Goal: Information Seeking & Learning: Learn about a topic

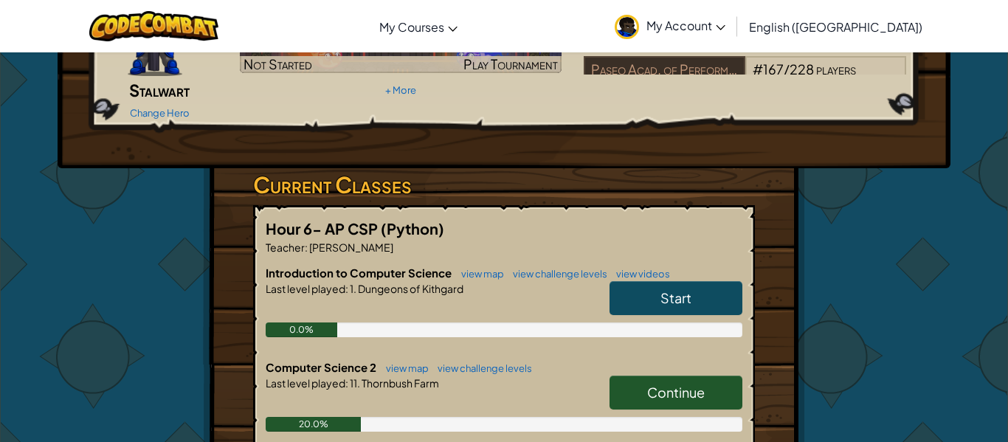
scroll to position [166, 0]
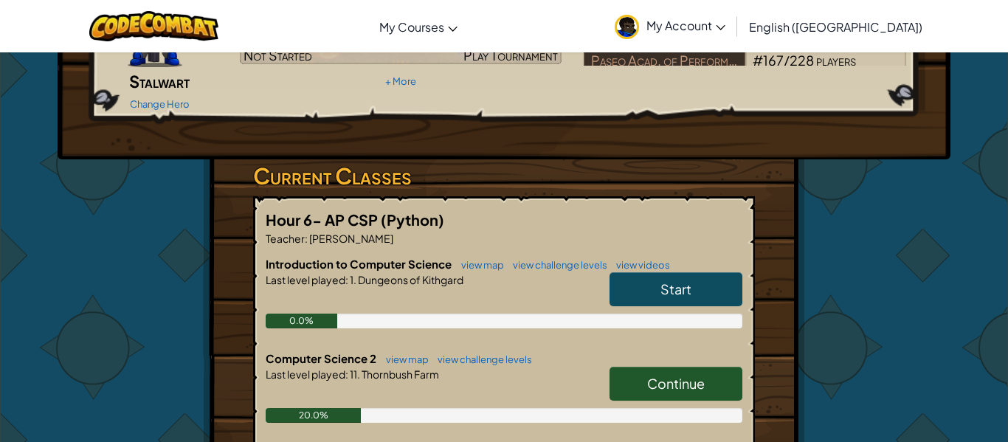
click at [645, 367] on link "Continue" at bounding box center [675, 384] width 133 height 34
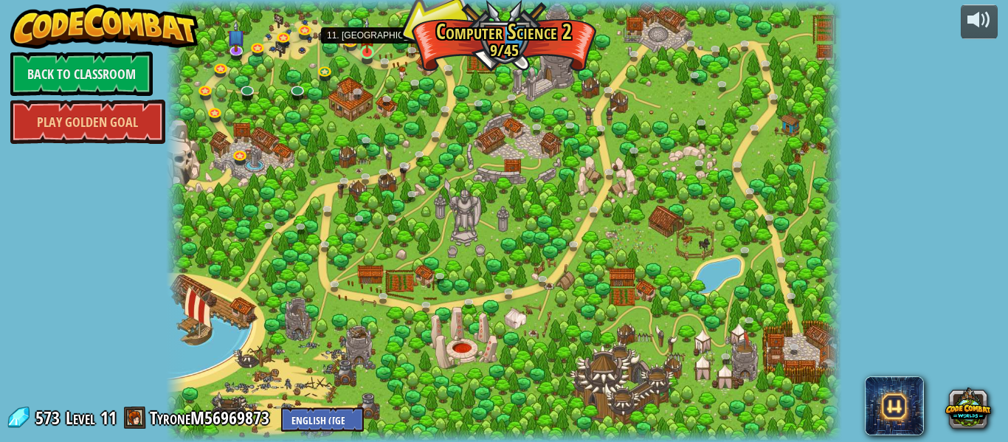
click at [366, 49] on img at bounding box center [366, 35] width 15 height 35
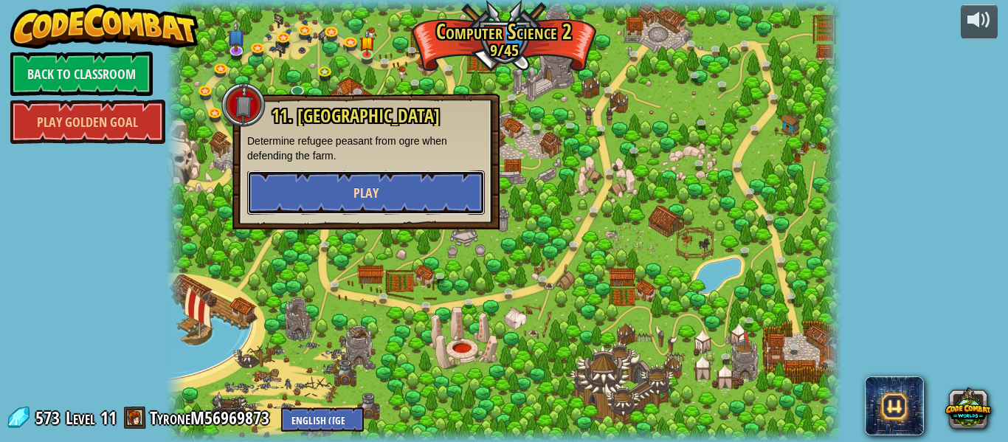
click at [387, 198] on button "Play" at bounding box center [366, 192] width 238 height 44
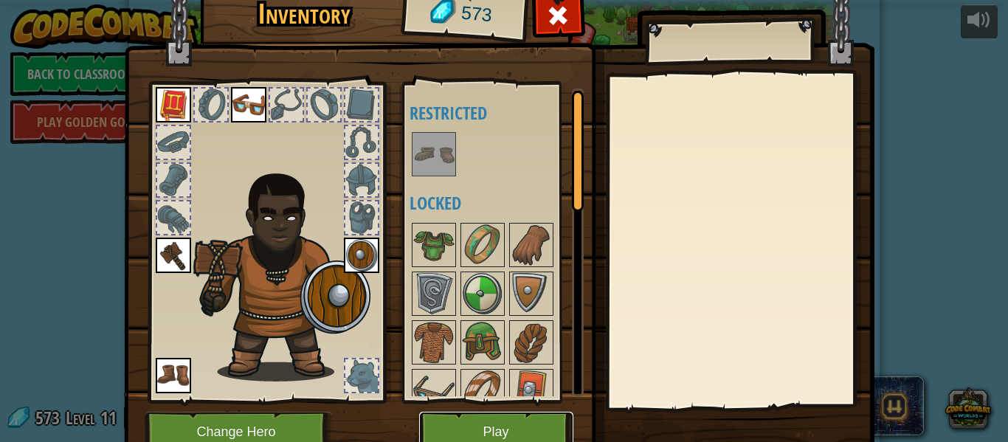
click at [524, 420] on button "Play" at bounding box center [496, 432] width 154 height 41
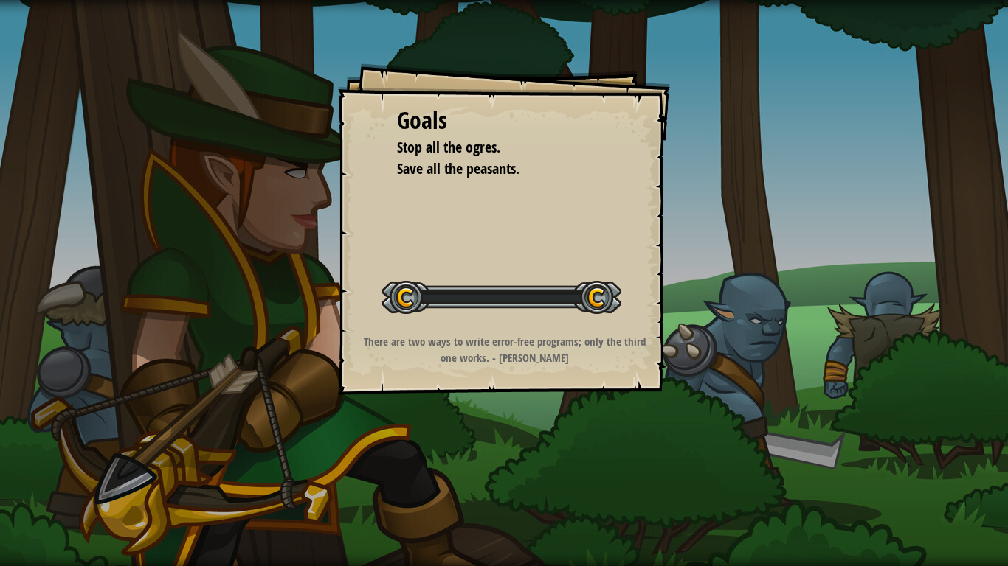
click at [524, 441] on div "Goals Stop all the ogres. Save all the peasants. Start Level Error loading from…" at bounding box center [504, 283] width 1008 height 566
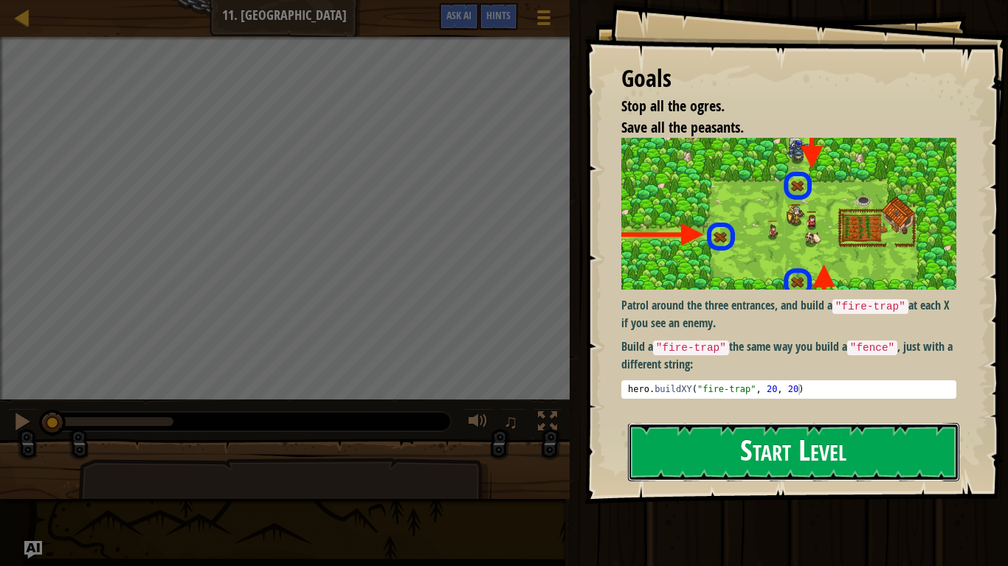
click at [769, 441] on button "Start Level" at bounding box center [793, 452] width 331 height 58
